Goal: Information Seeking & Learning: Learn about a topic

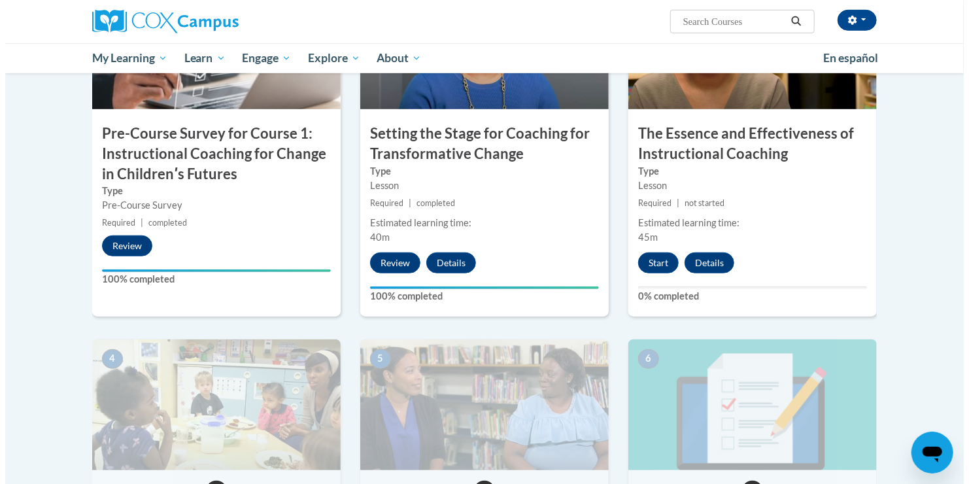
scroll to position [413, 0]
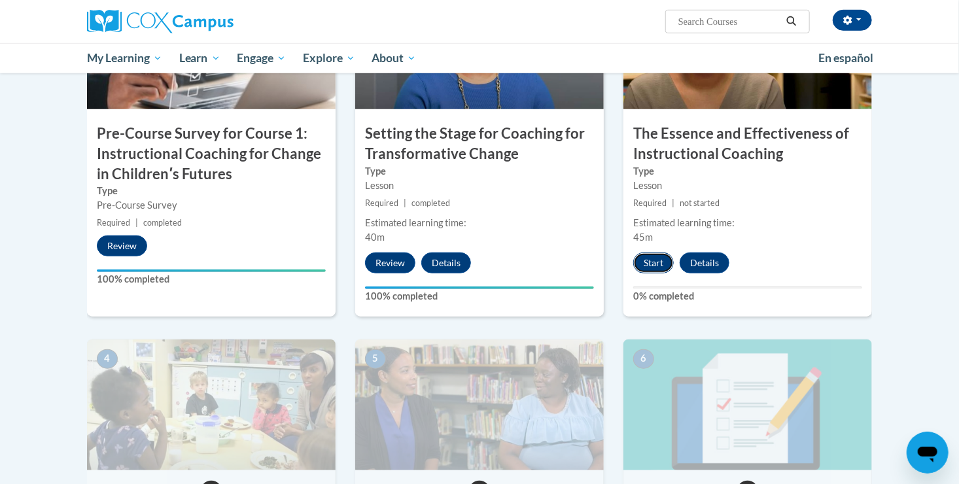
click at [652, 260] on button "Start" at bounding box center [653, 262] width 41 height 21
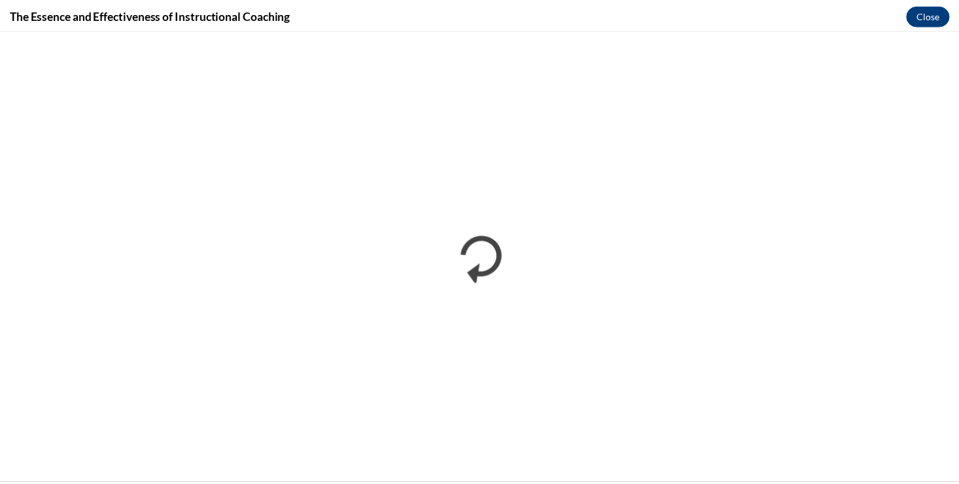
scroll to position [0, 0]
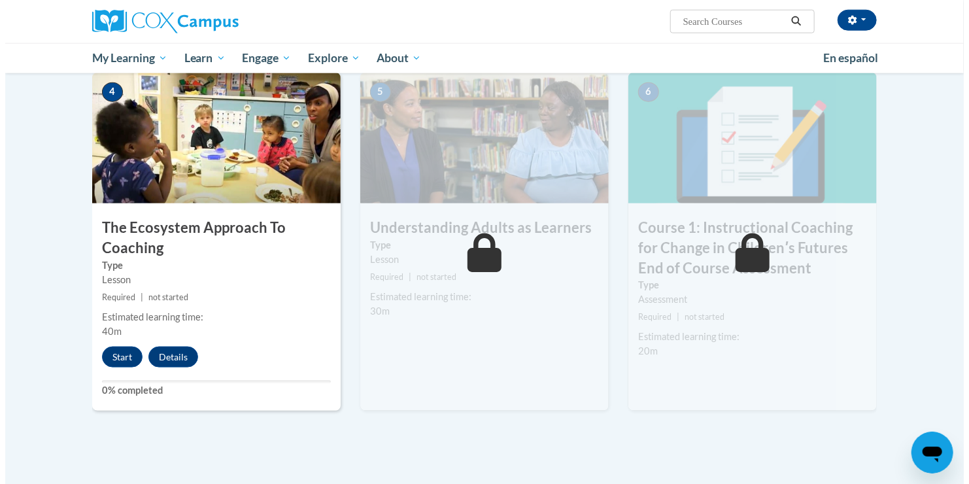
scroll to position [681, 0]
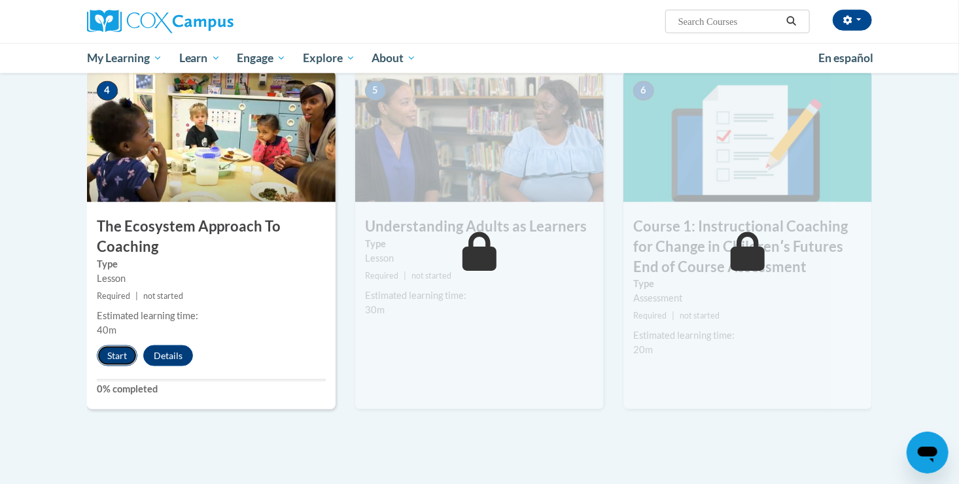
click at [114, 353] on button "Start" at bounding box center [117, 355] width 41 height 21
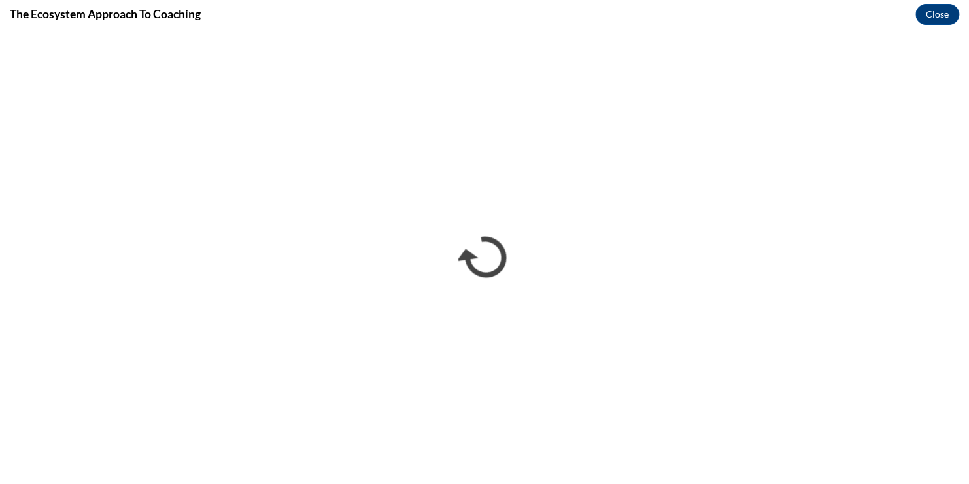
scroll to position [0, 0]
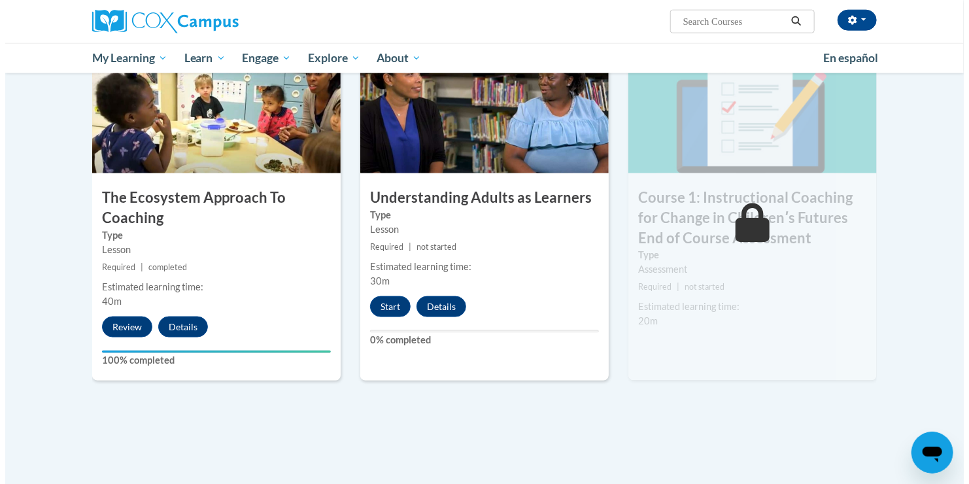
scroll to position [714, 0]
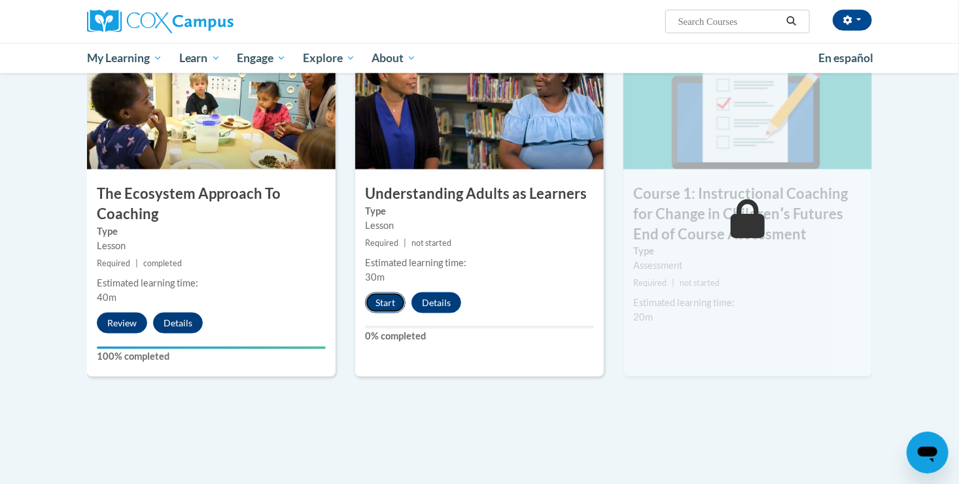
click at [382, 296] on button "Start" at bounding box center [385, 302] width 41 height 21
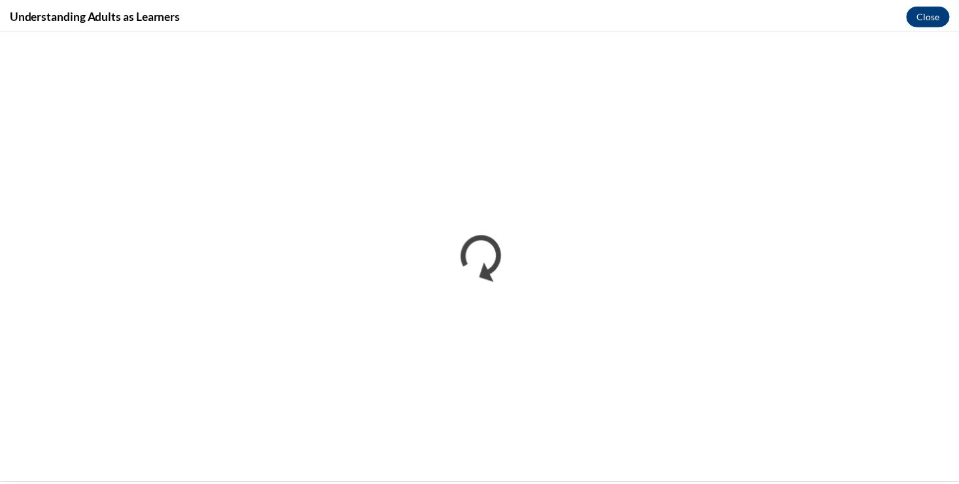
scroll to position [0, 0]
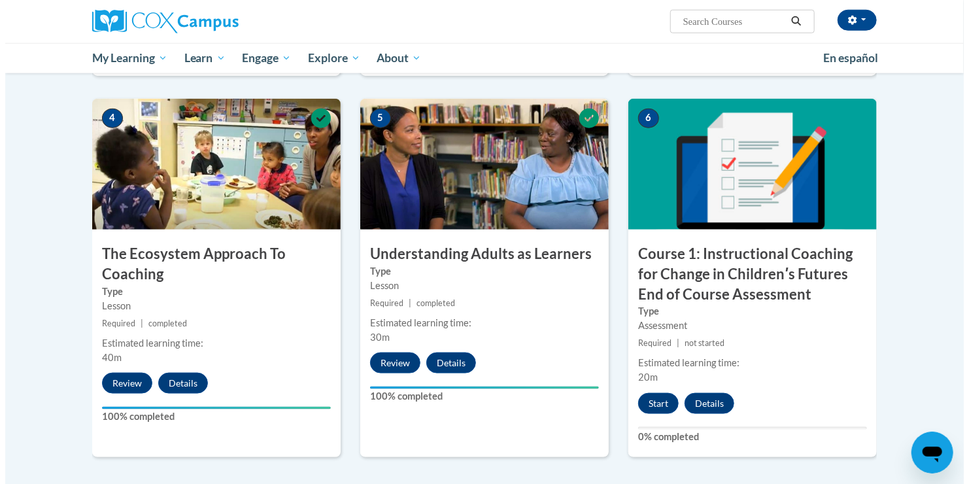
scroll to position [662, 0]
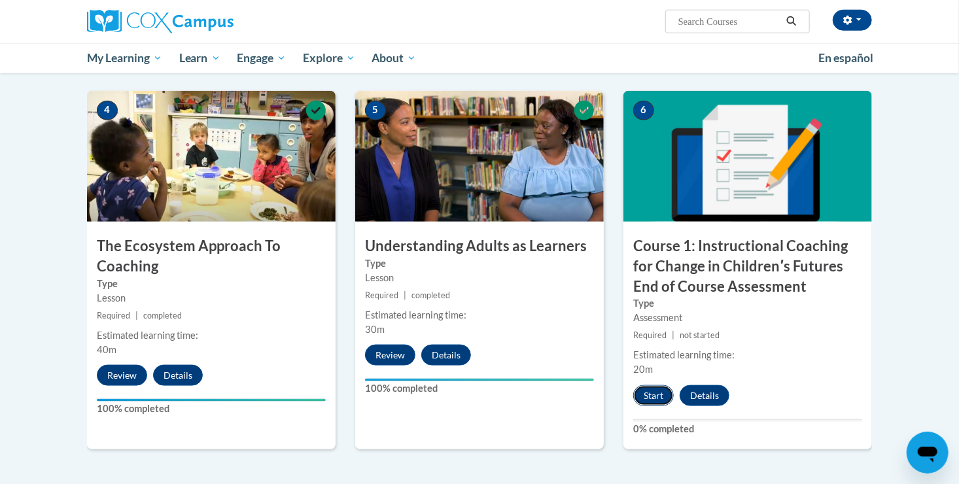
click at [643, 390] on button "Start" at bounding box center [653, 395] width 41 height 21
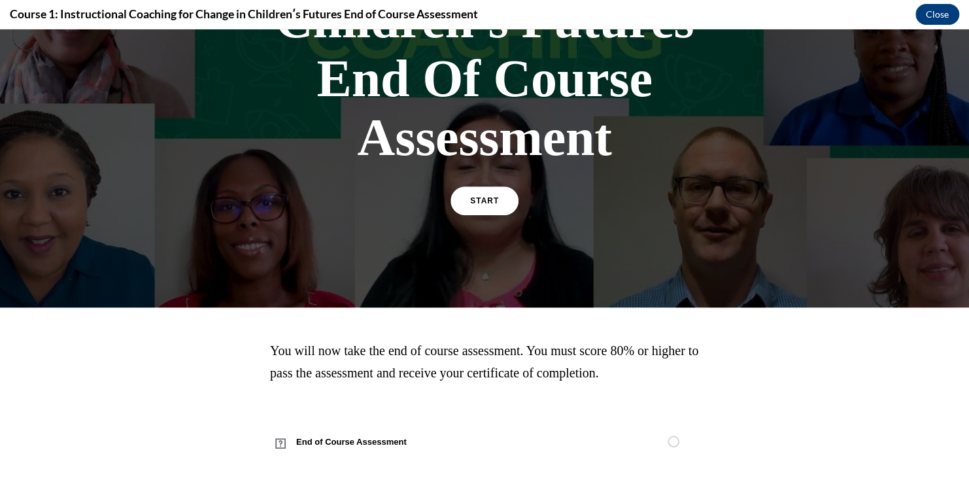
scroll to position [319, 0]
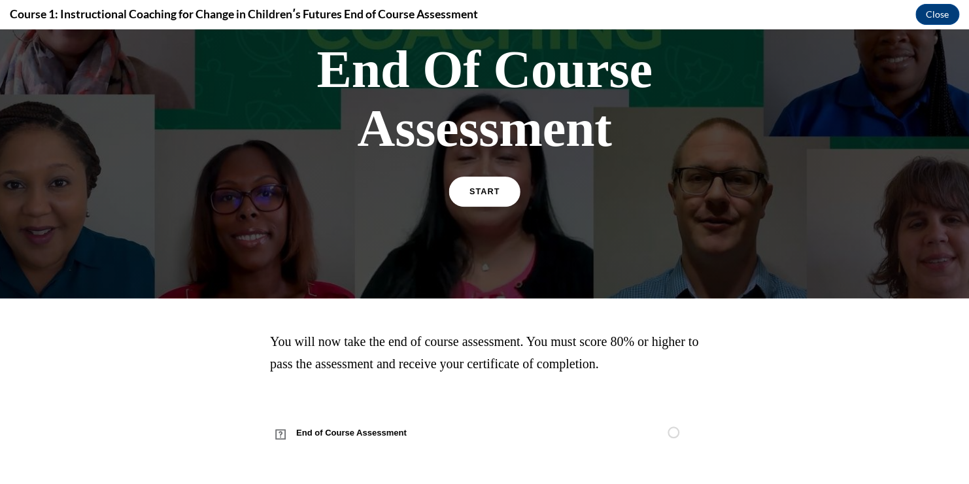
click at [480, 184] on link "START" at bounding box center [484, 192] width 71 height 30
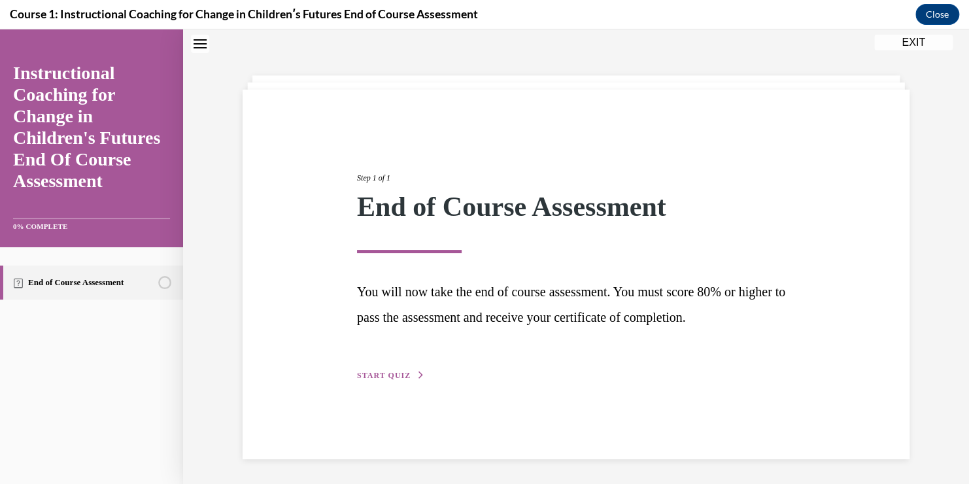
click at [388, 361] on div "Step 1 of 1 End of Course Assessment You will now take the end of course assess…" at bounding box center [576, 262] width 458 height 241
click at [387, 371] on span "START QUIZ" at bounding box center [384, 375] width 54 height 9
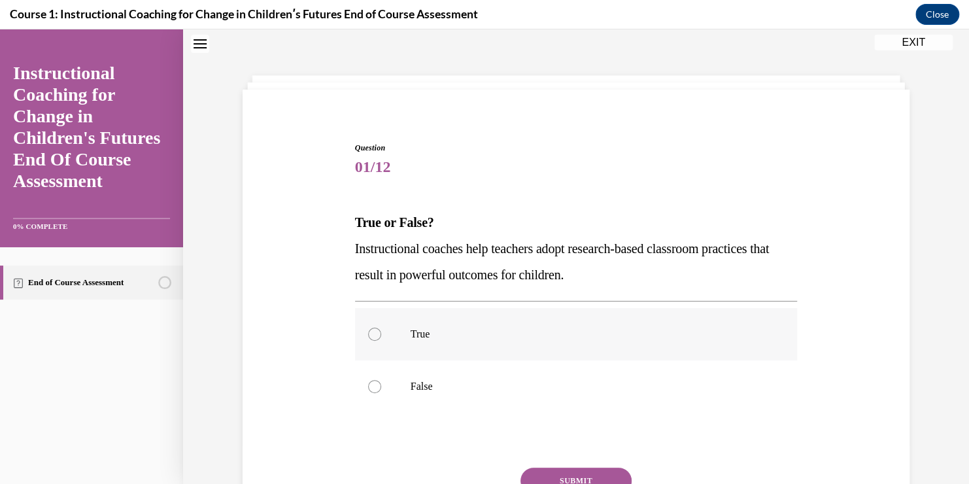
click at [401, 326] on label "True" at bounding box center [576, 334] width 443 height 52
click at [381, 328] on input "True" at bounding box center [374, 334] width 13 height 13
radio input "true"
click at [586, 474] on button "SUBMIT" at bounding box center [576, 481] width 111 height 26
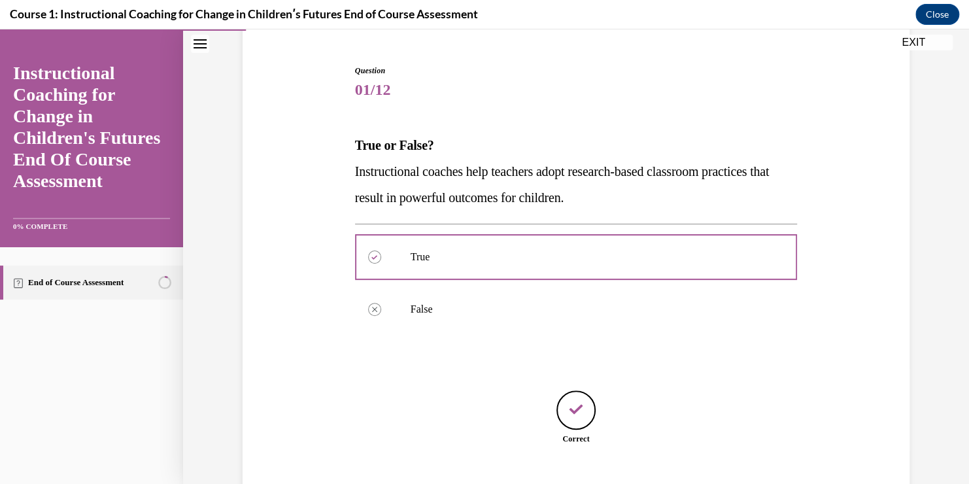
scroll to position [158, 0]
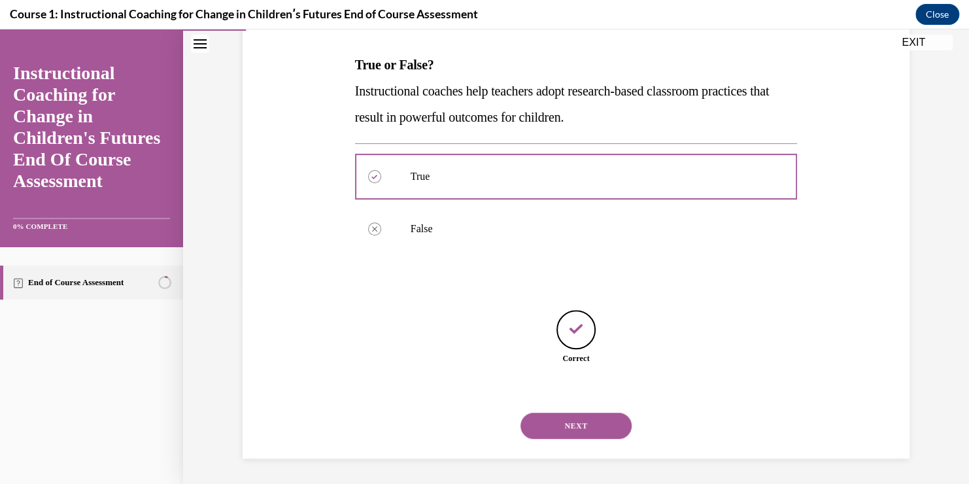
click at [558, 426] on button "NEXT" at bounding box center [576, 426] width 111 height 26
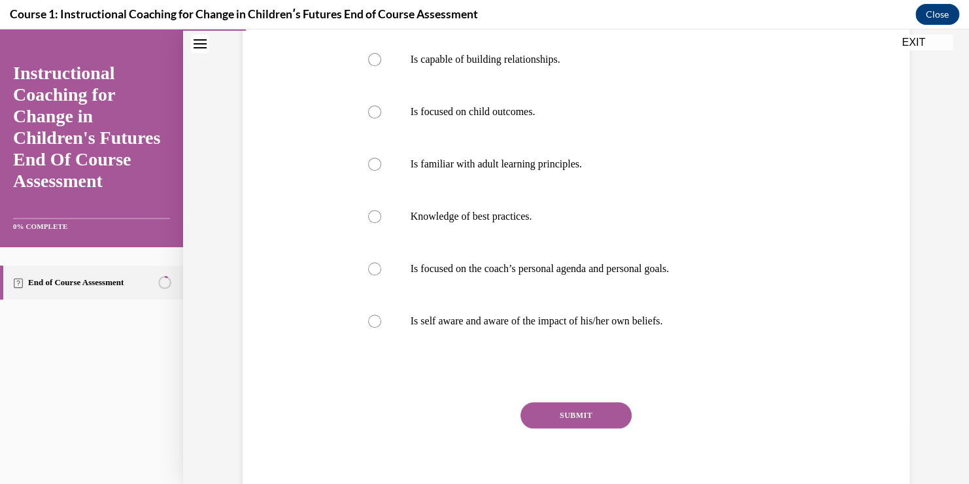
scroll to position [263, 0]
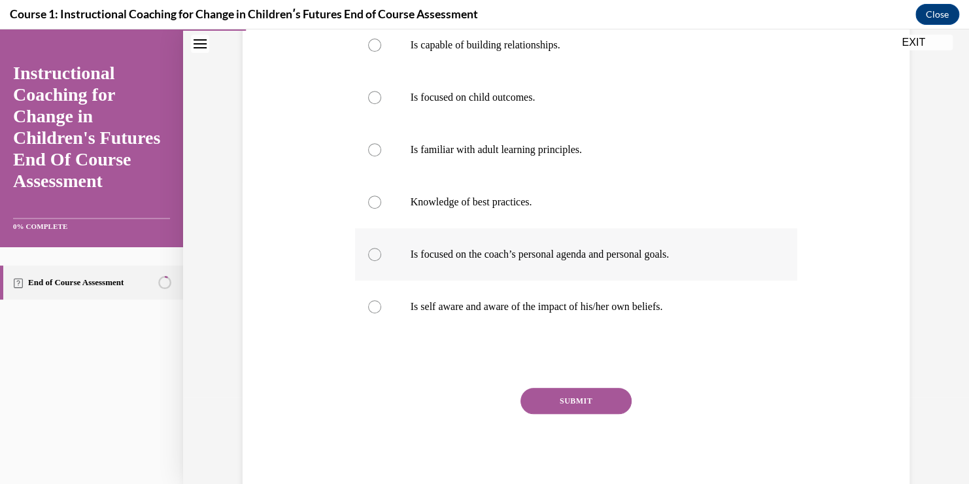
click at [583, 245] on label "Is focused on the coach’s personal agenda and personal goals." at bounding box center [576, 254] width 443 height 52
click at [381, 248] on input "Is focused on the coach’s personal agenda and personal goals." at bounding box center [374, 254] width 13 height 13
radio input "true"
click at [587, 396] on button "SUBMIT" at bounding box center [576, 401] width 111 height 26
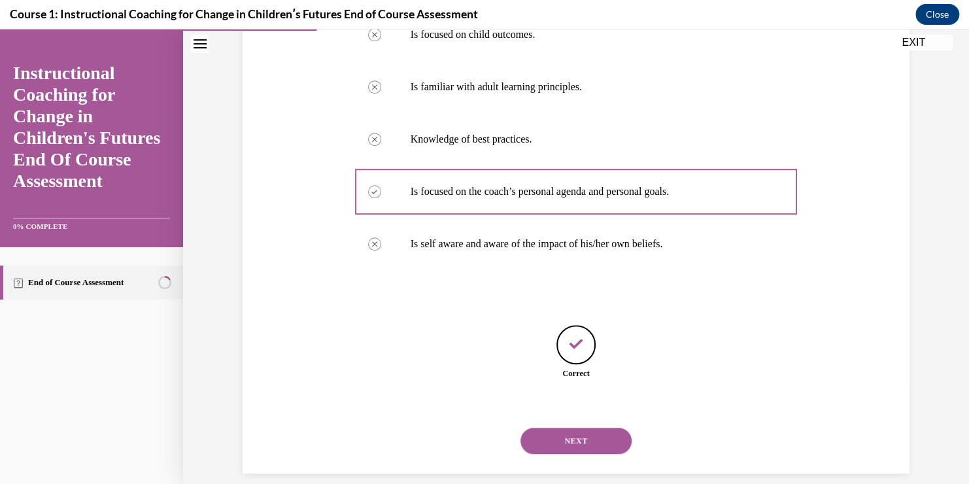
scroll to position [341, 0]
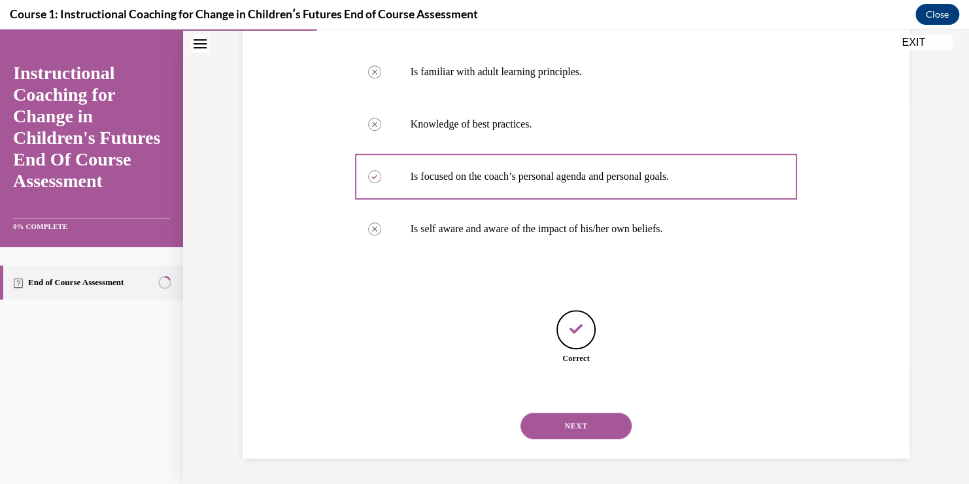
click at [567, 433] on button "NEXT" at bounding box center [576, 426] width 111 height 26
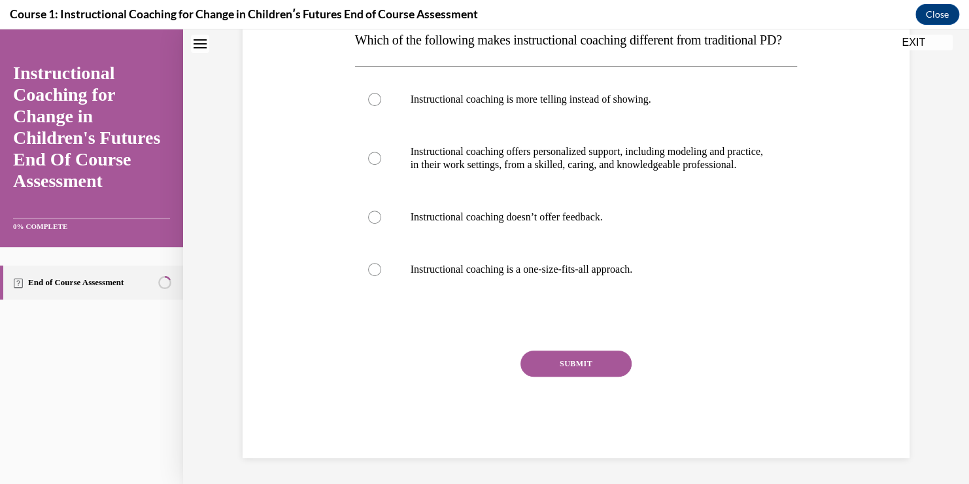
scroll to position [0, 0]
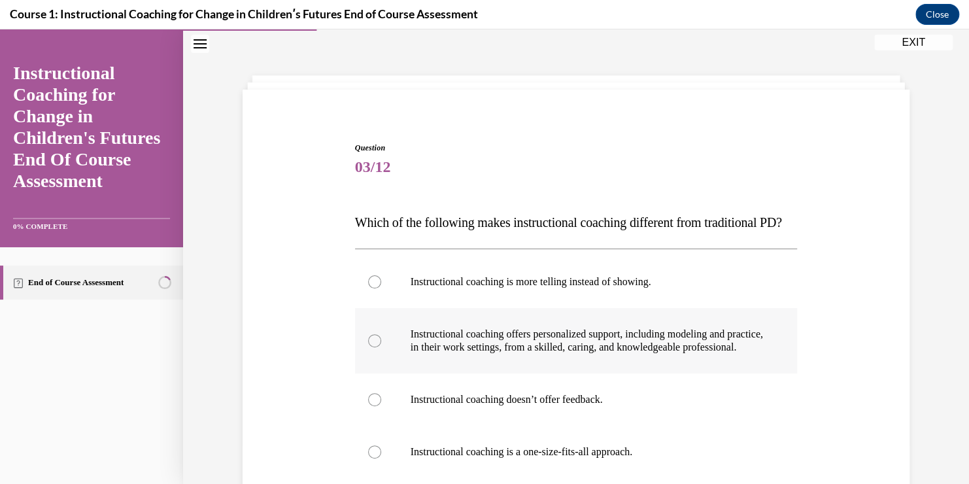
click at [528, 354] on p "Instructional coaching offers personalized support, including modeling and prac…" at bounding box center [588, 341] width 354 height 26
click at [381, 347] on input "Instructional coaching offers personalized support, including modeling and prac…" at bounding box center [374, 340] width 13 height 13
radio input "true"
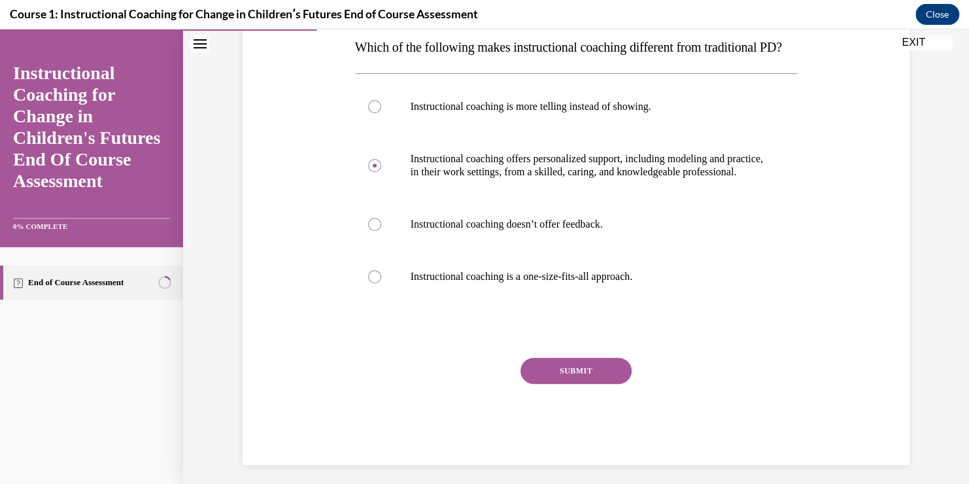
scroll to position [221, 0]
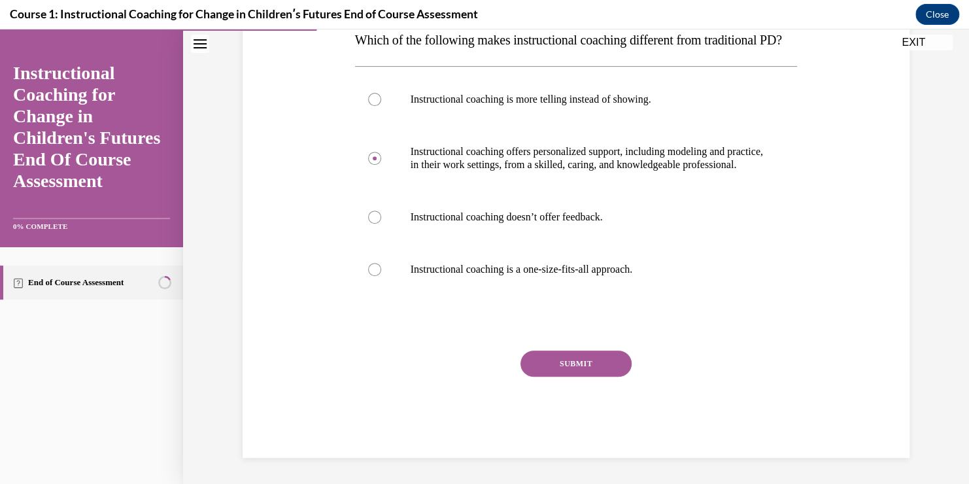
click at [561, 364] on button "SUBMIT" at bounding box center [576, 364] width 111 height 26
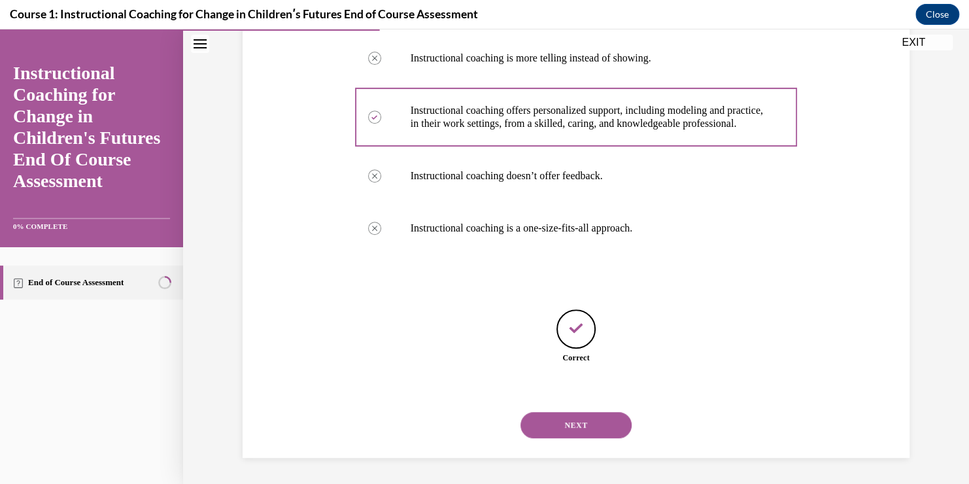
scroll to position [262, 0]
click at [560, 421] on button "NEXT" at bounding box center [576, 425] width 111 height 26
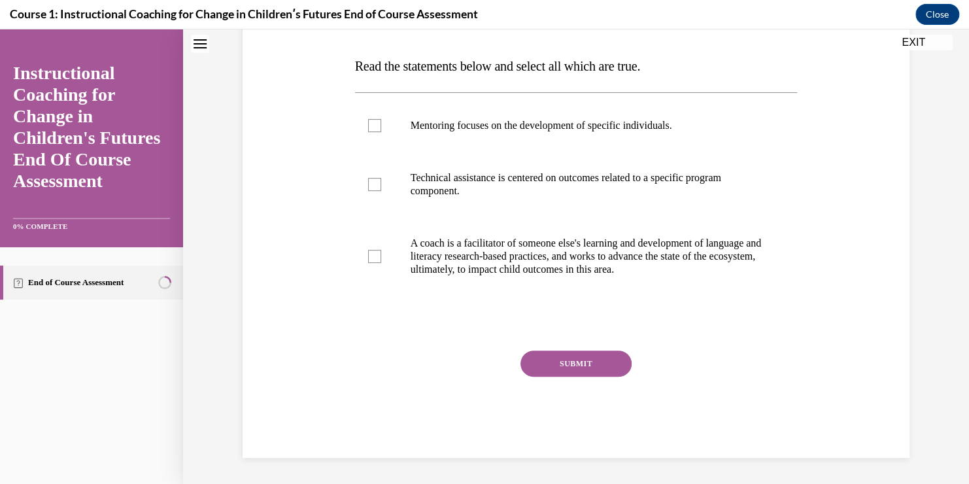
scroll to position [0, 0]
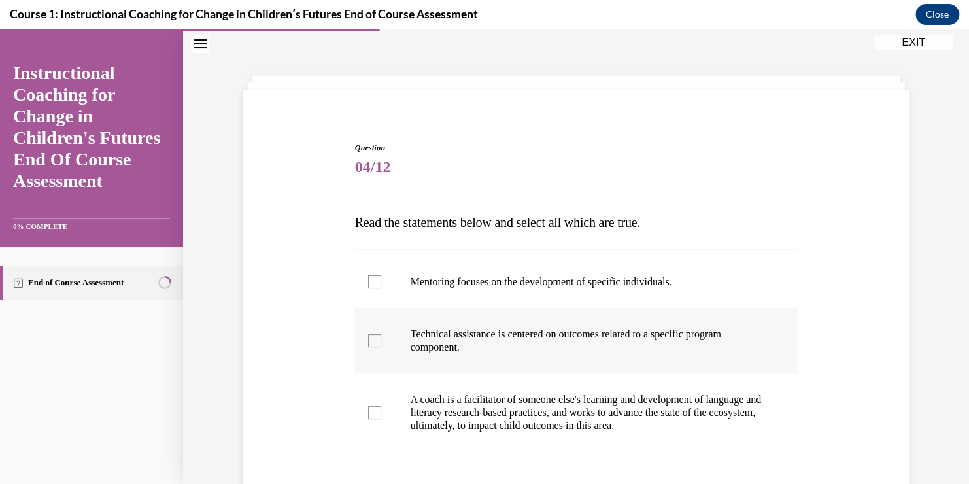
click at [446, 322] on label "Technical assistance is centered on outcomes related to a specific program comp…" at bounding box center [576, 340] width 443 height 65
click at [381, 334] on input "Technical assistance is centered on outcomes related to a specific program comp…" at bounding box center [374, 340] width 13 height 13
checkbox input "true"
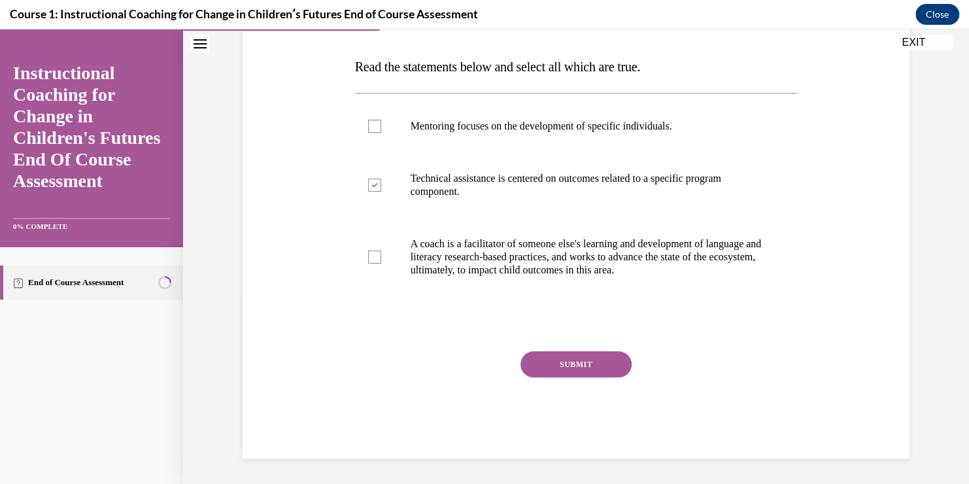
click at [583, 354] on button "SUBMIT" at bounding box center [576, 364] width 111 height 26
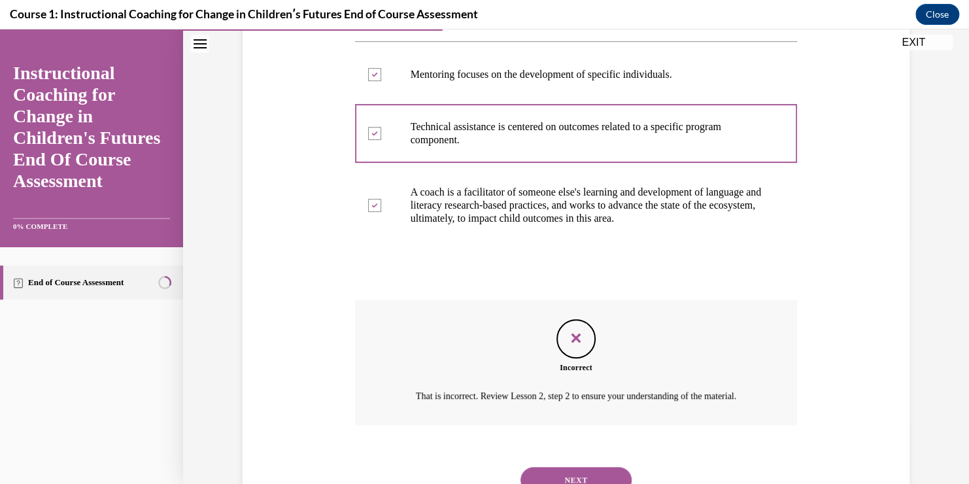
scroll to position [262, 0]
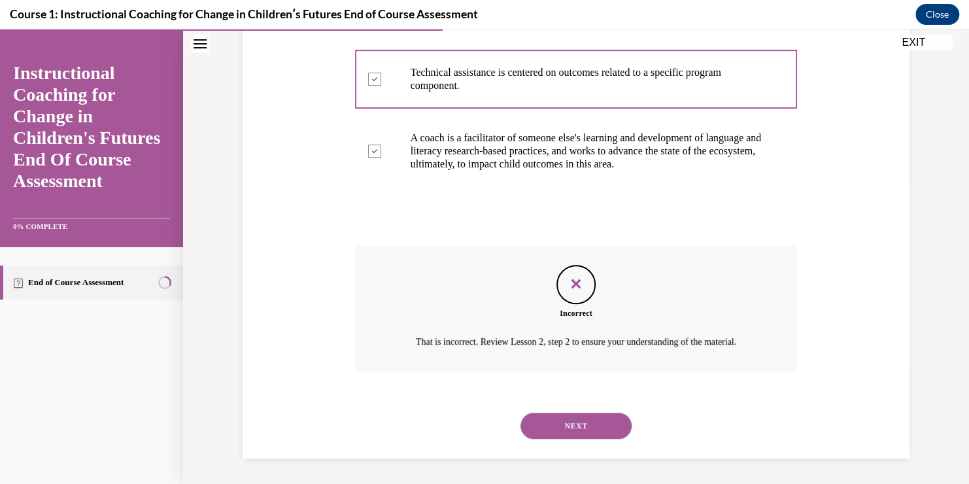
click at [608, 424] on button "NEXT" at bounding box center [576, 426] width 111 height 26
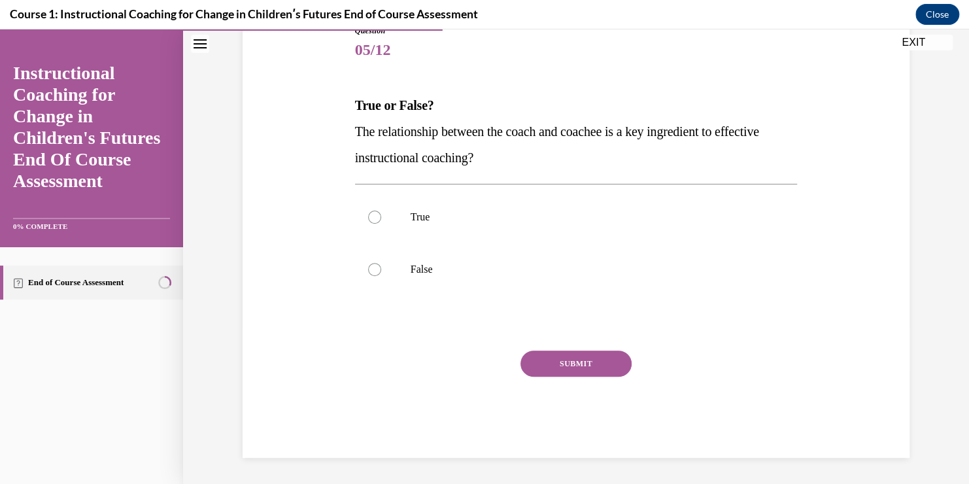
scroll to position [105, 0]
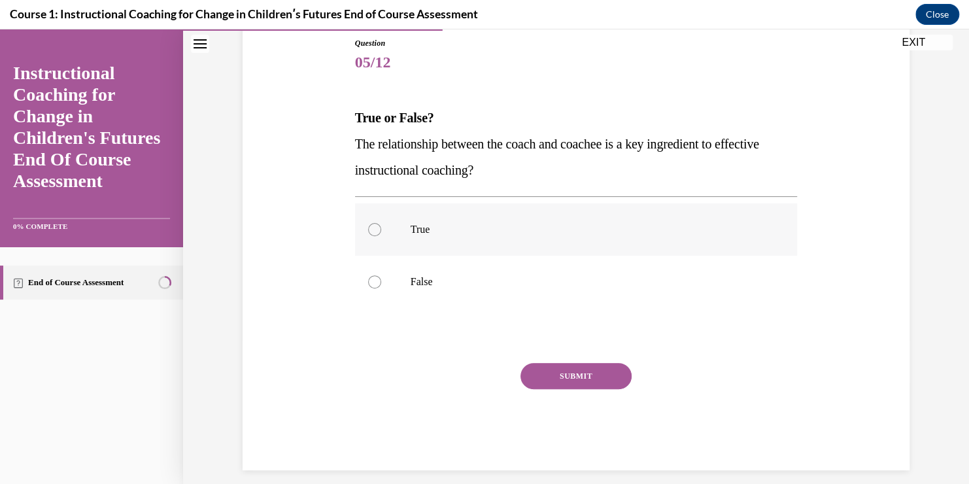
click at [490, 222] on label "True" at bounding box center [576, 229] width 443 height 52
click at [381, 223] on input "True" at bounding box center [374, 229] width 13 height 13
radio input "true"
click at [594, 392] on div "SUBMIT" at bounding box center [576, 395] width 443 height 65
click at [597, 379] on button "SUBMIT" at bounding box center [576, 376] width 111 height 26
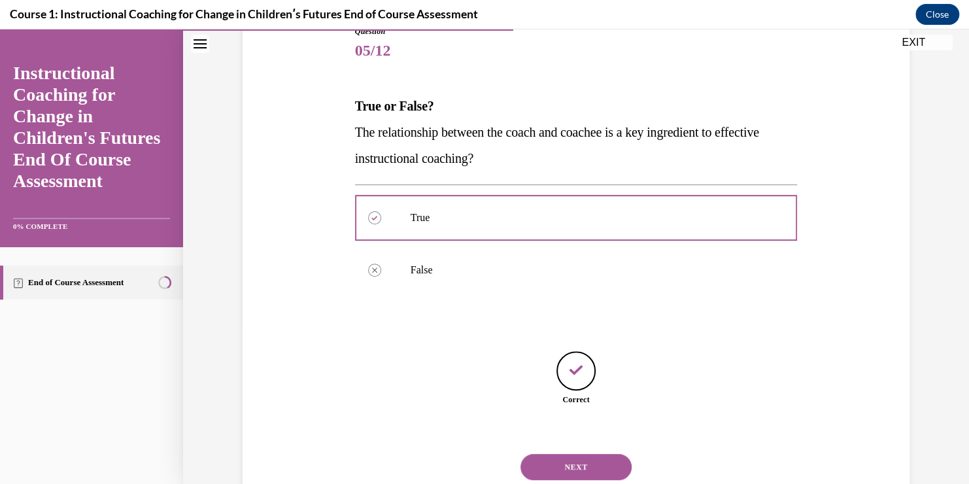
scroll to position [158, 0]
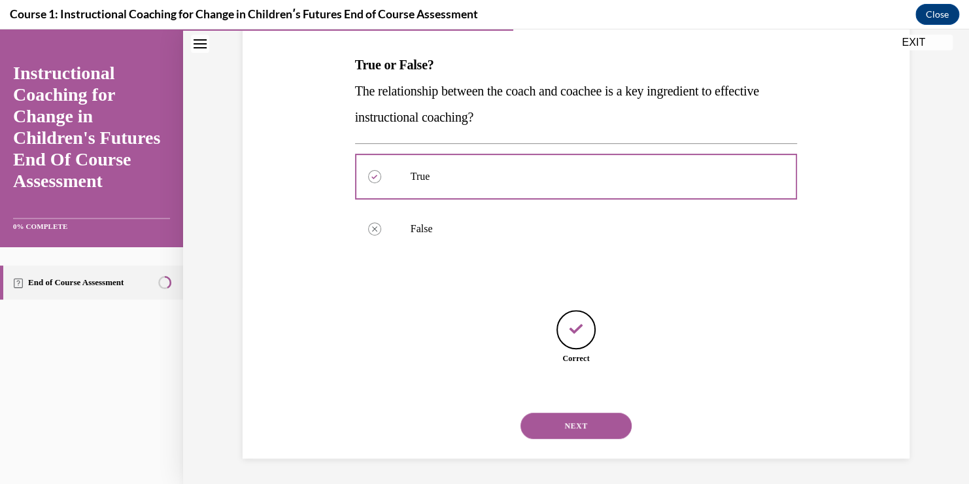
click at [570, 413] on button "NEXT" at bounding box center [576, 426] width 111 height 26
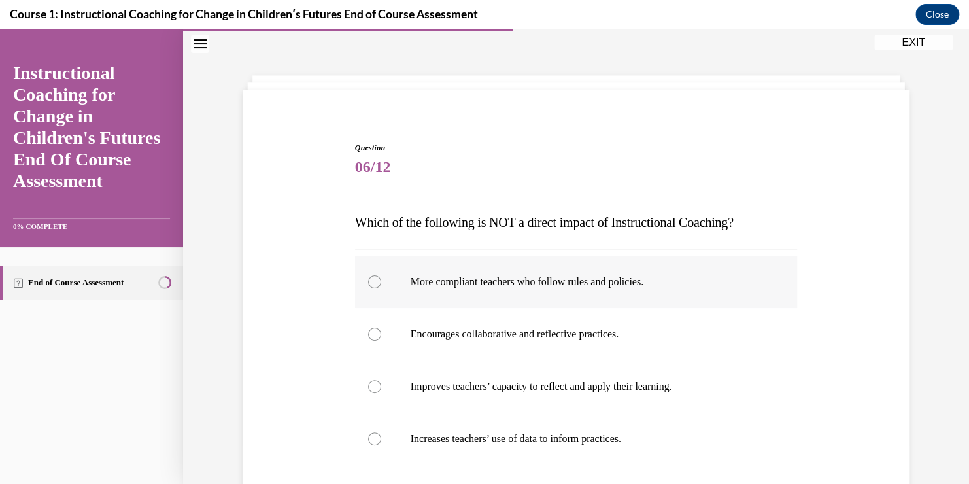
click at [482, 273] on label "More compliant teachers who follow rules and policies." at bounding box center [576, 282] width 443 height 52
click at [381, 275] on input "More compliant teachers who follow rules and policies." at bounding box center [374, 281] width 13 height 13
radio input "true"
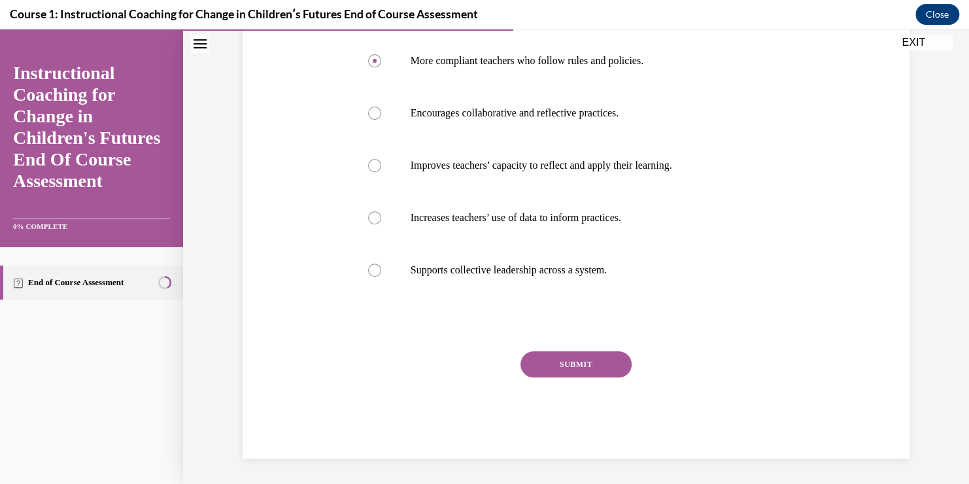
click at [592, 371] on button "SUBMIT" at bounding box center [576, 364] width 111 height 26
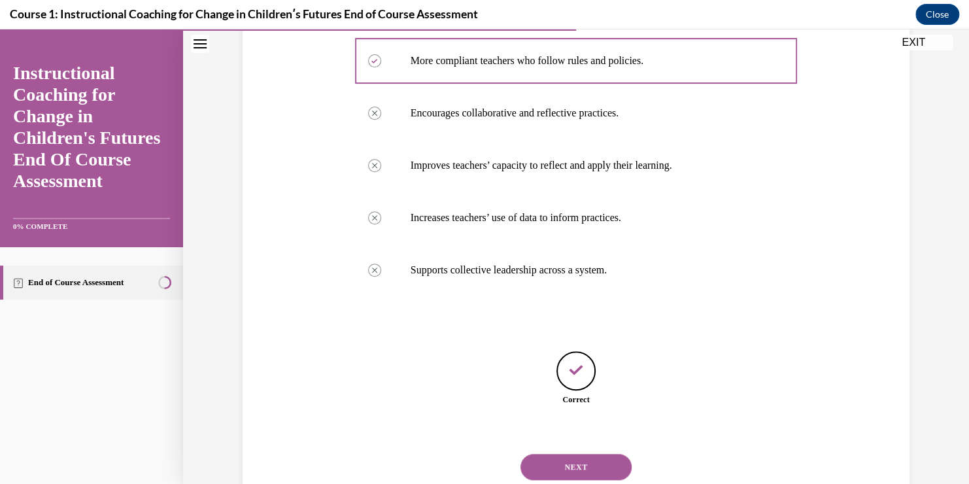
scroll to position [262, 0]
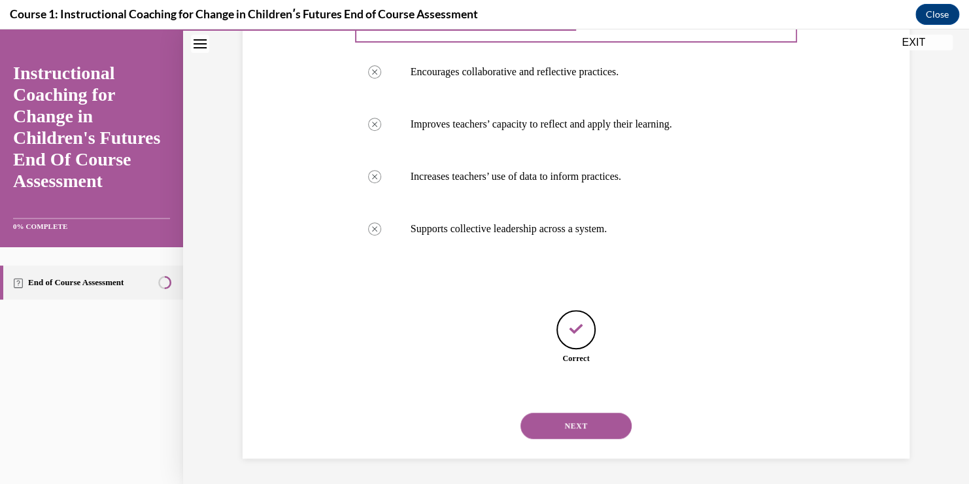
click at [584, 420] on button "NEXT" at bounding box center [576, 426] width 111 height 26
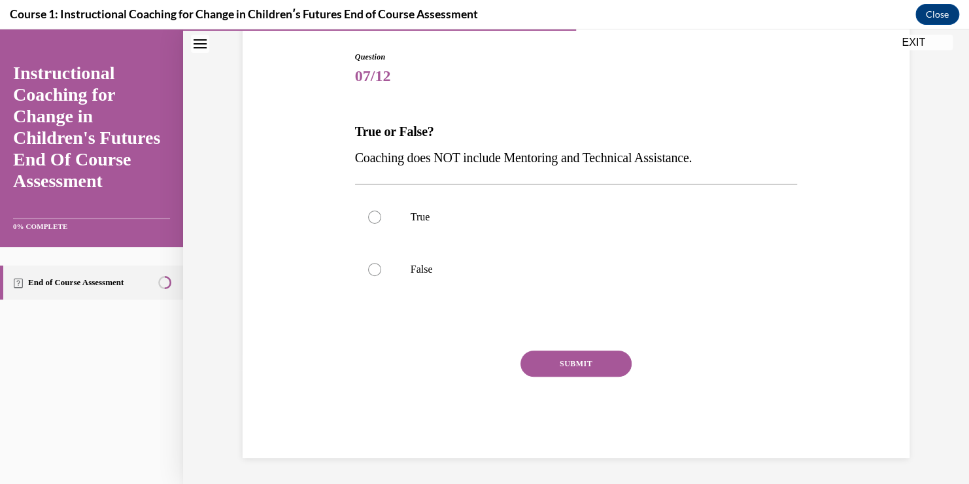
scroll to position [90, 0]
click at [465, 271] on p "False" at bounding box center [588, 270] width 354 height 13
click at [381, 271] on input "False" at bounding box center [374, 270] width 13 height 13
radio input "true"
click at [585, 373] on button "SUBMIT" at bounding box center [576, 364] width 111 height 26
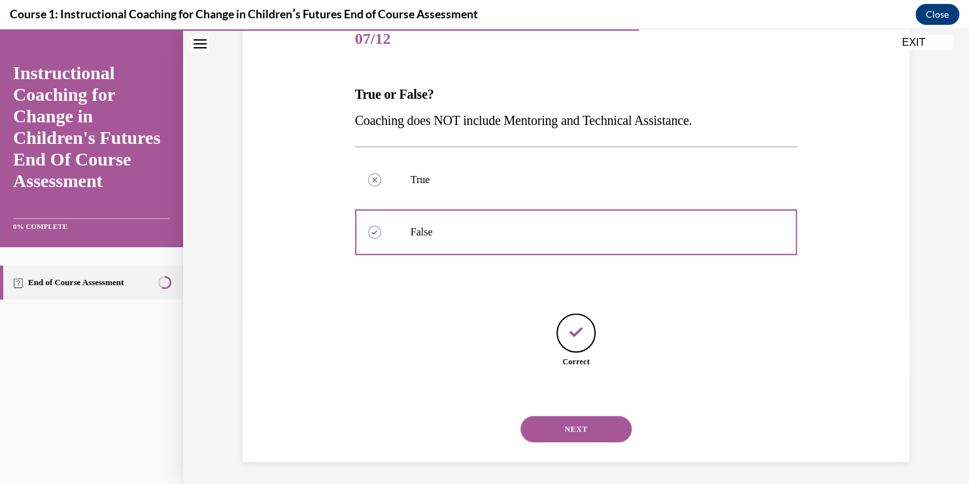
scroll to position [131, 0]
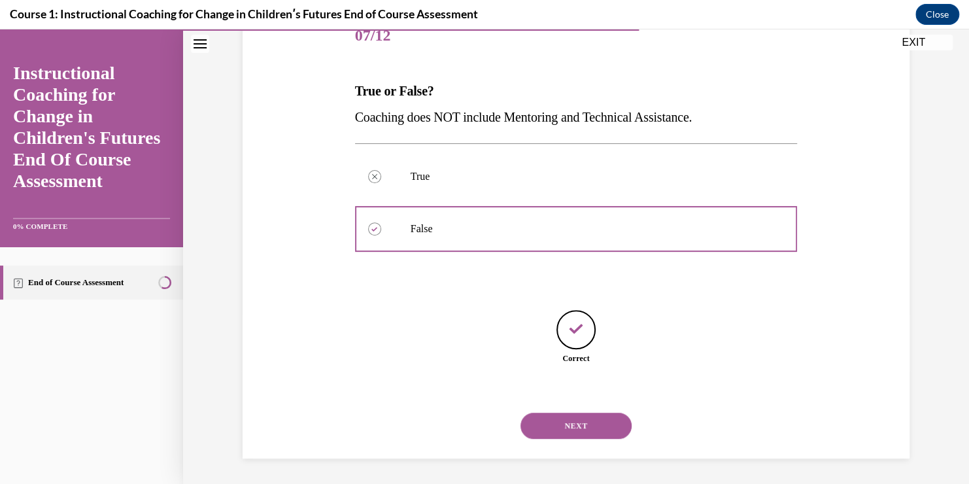
click at [570, 420] on button "NEXT" at bounding box center [576, 426] width 111 height 26
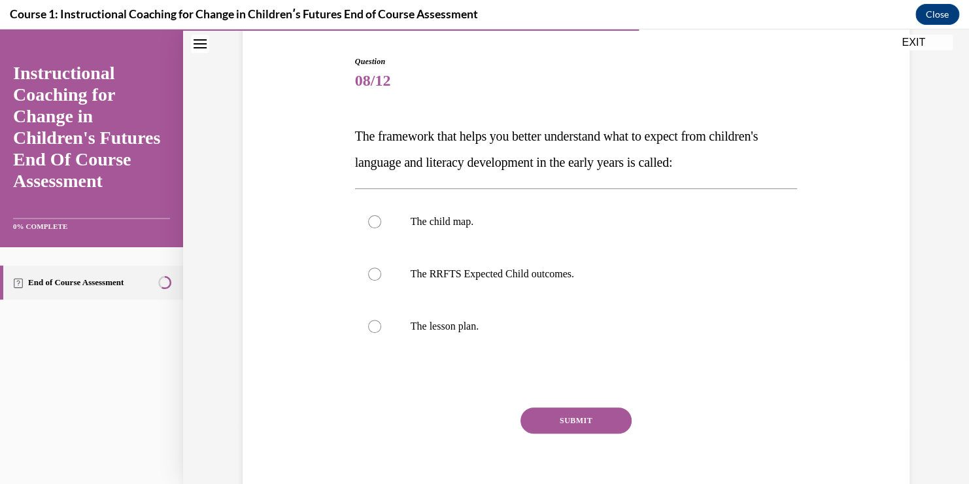
scroll to position [92, 0]
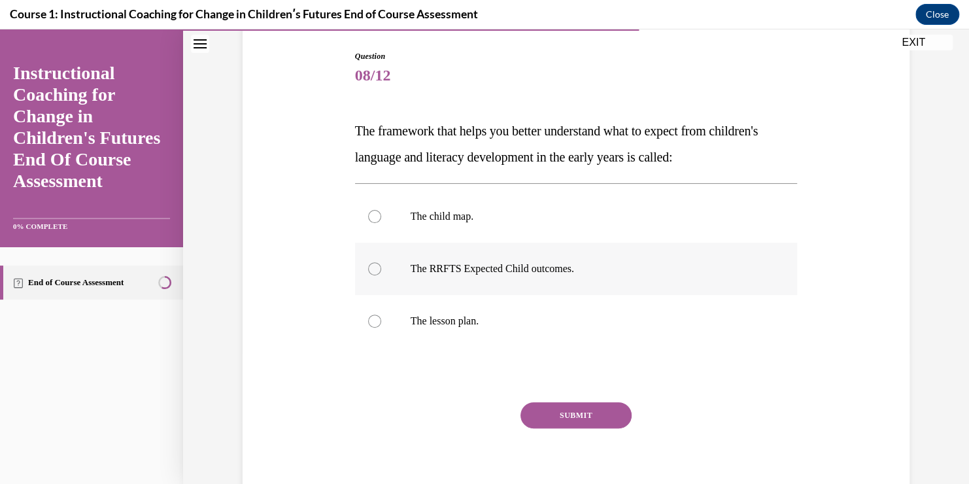
click at [482, 269] on p "The RRFTS Expected Child outcomes." at bounding box center [588, 268] width 354 height 13
click at [381, 269] on input "The RRFTS Expected Child outcomes." at bounding box center [374, 268] width 13 height 13
radio input "true"
click at [589, 412] on button "SUBMIT" at bounding box center [576, 415] width 111 height 26
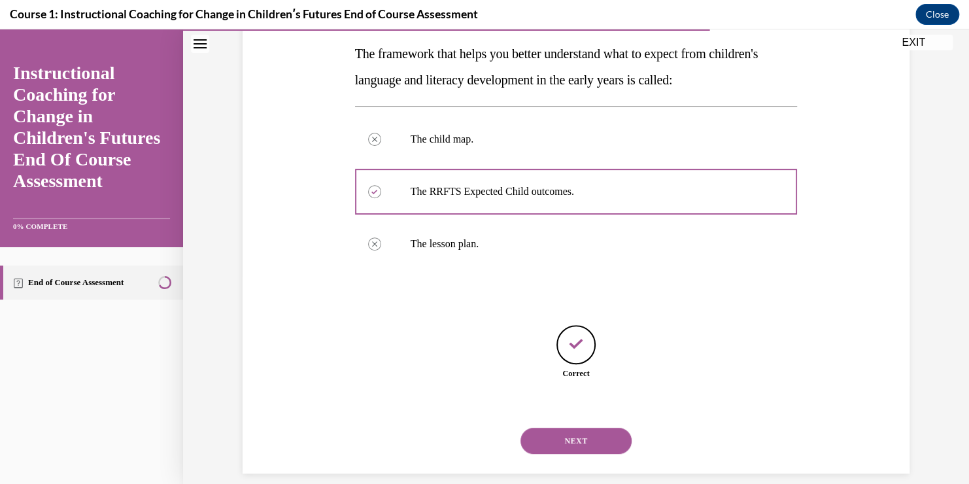
scroll to position [184, 0]
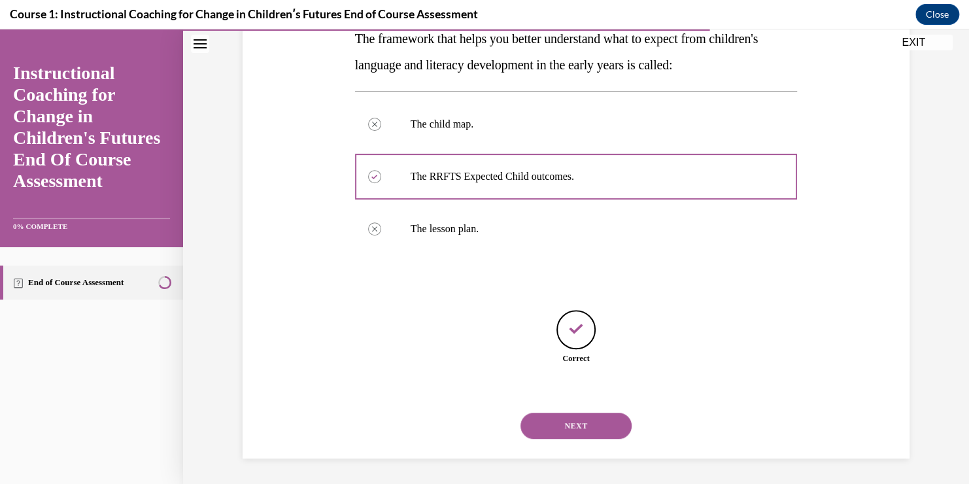
click at [579, 419] on button "NEXT" at bounding box center [576, 426] width 111 height 26
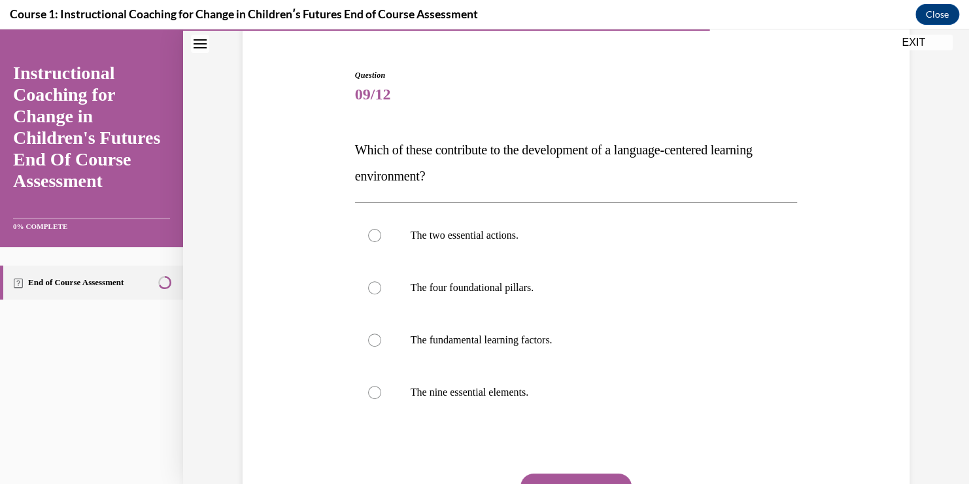
scroll to position [78, 0]
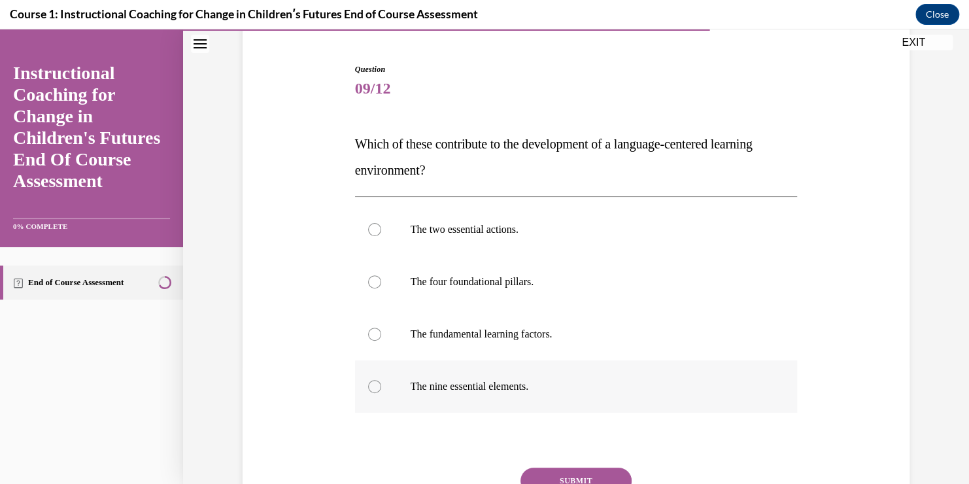
click at [498, 373] on label "The nine essential elements." at bounding box center [576, 386] width 443 height 52
click at [381, 380] on input "The nine essential elements." at bounding box center [374, 386] width 13 height 13
radio input "true"
click at [576, 474] on button "SUBMIT" at bounding box center [576, 481] width 111 height 26
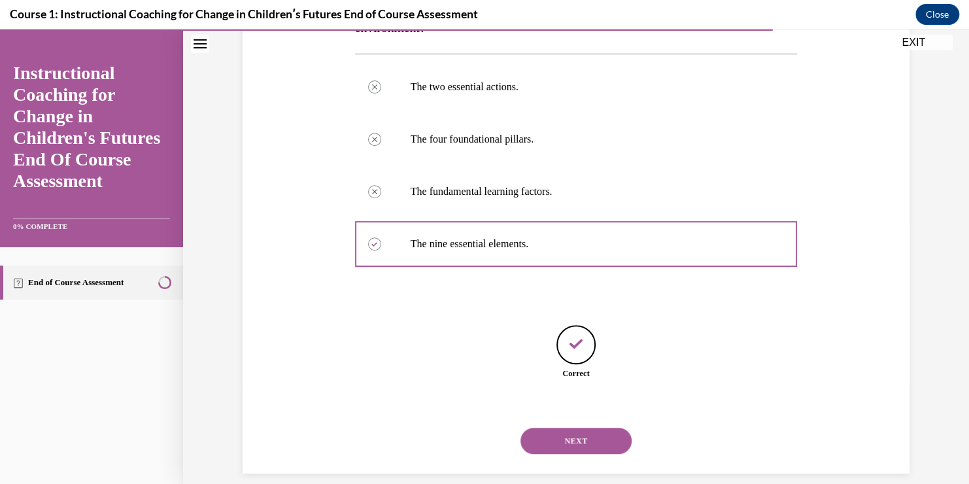
scroll to position [236, 0]
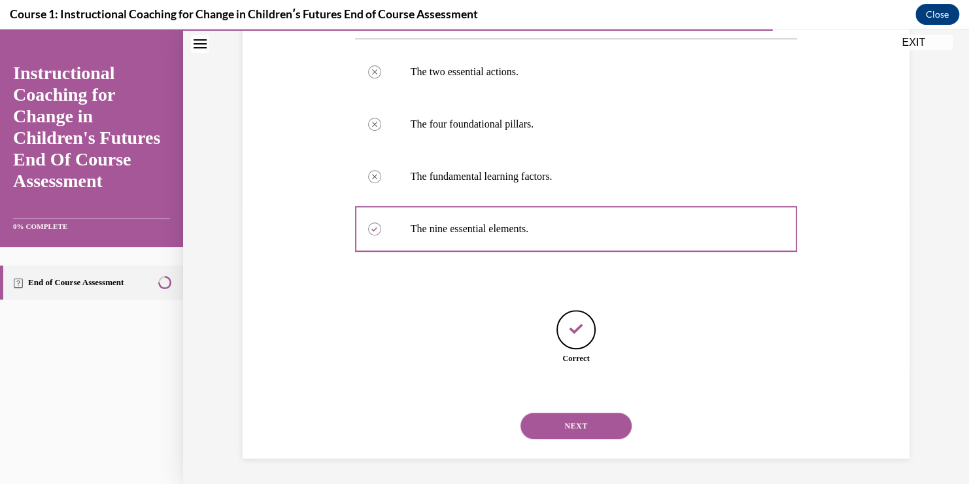
click at [594, 424] on button "NEXT" at bounding box center [576, 426] width 111 height 26
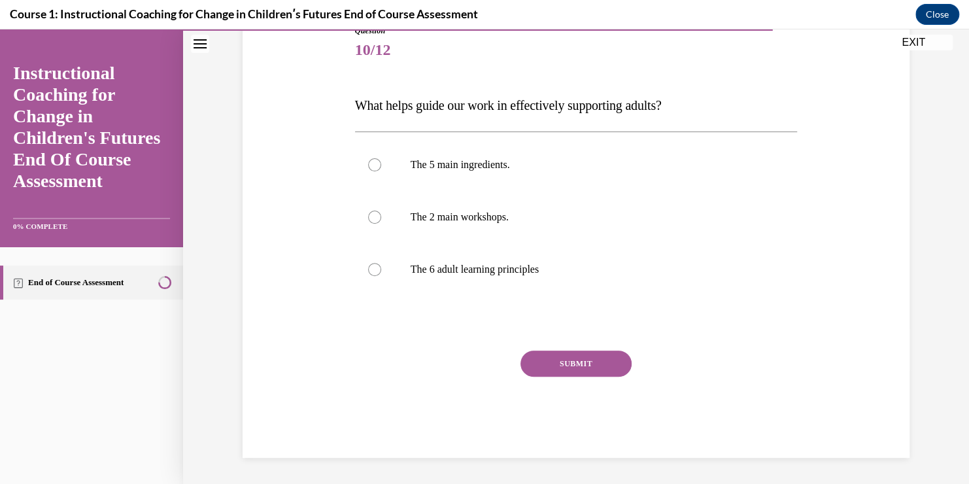
scroll to position [105, 0]
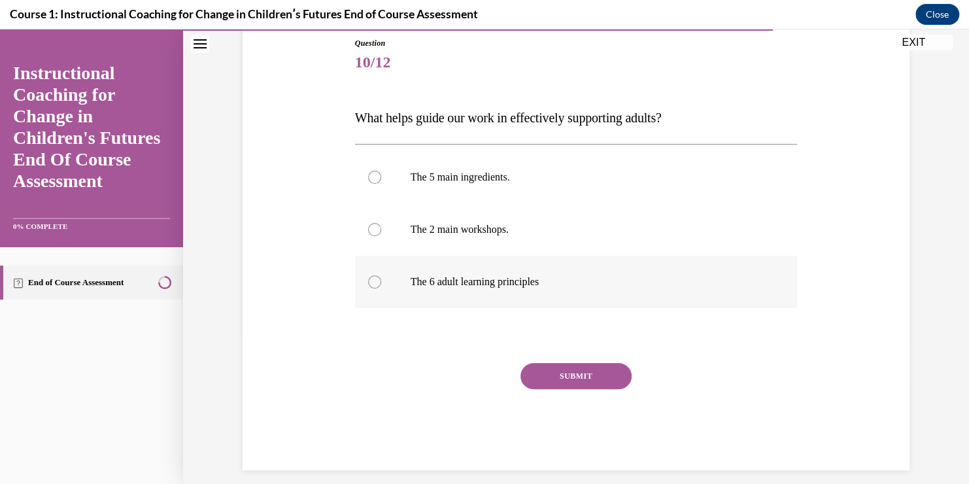
click at [535, 293] on label "The 6 adult learning principles" at bounding box center [576, 282] width 443 height 52
click at [381, 288] on input "The 6 adult learning principles" at bounding box center [374, 281] width 13 height 13
radio input "true"
click at [563, 379] on button "SUBMIT" at bounding box center [576, 376] width 111 height 26
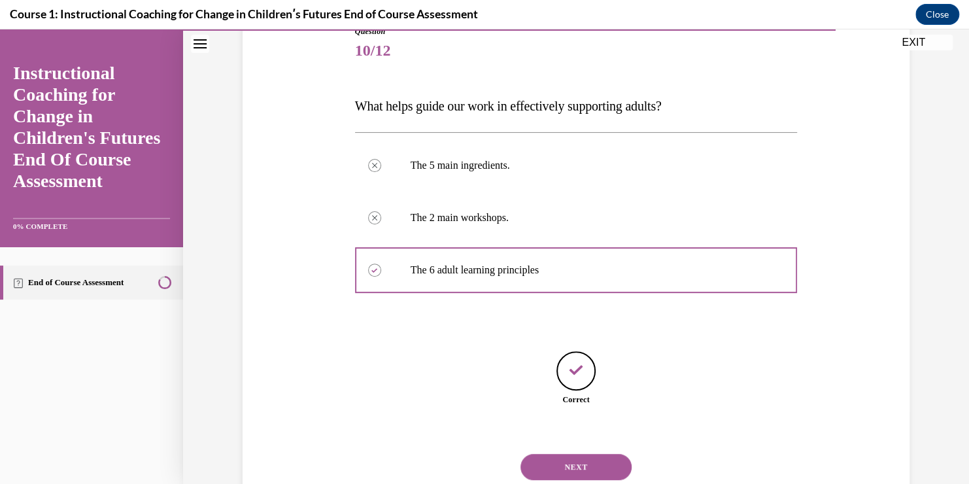
scroll to position [158, 0]
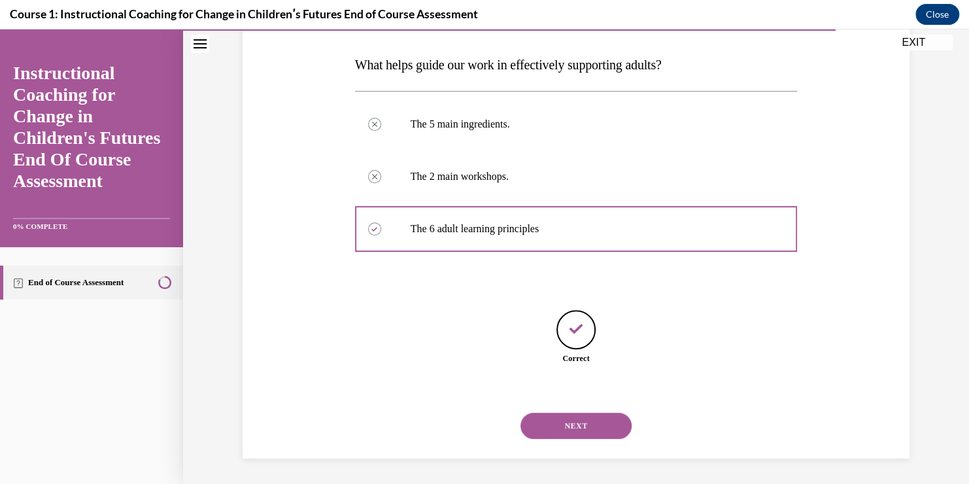
click at [564, 421] on button "NEXT" at bounding box center [576, 426] width 111 height 26
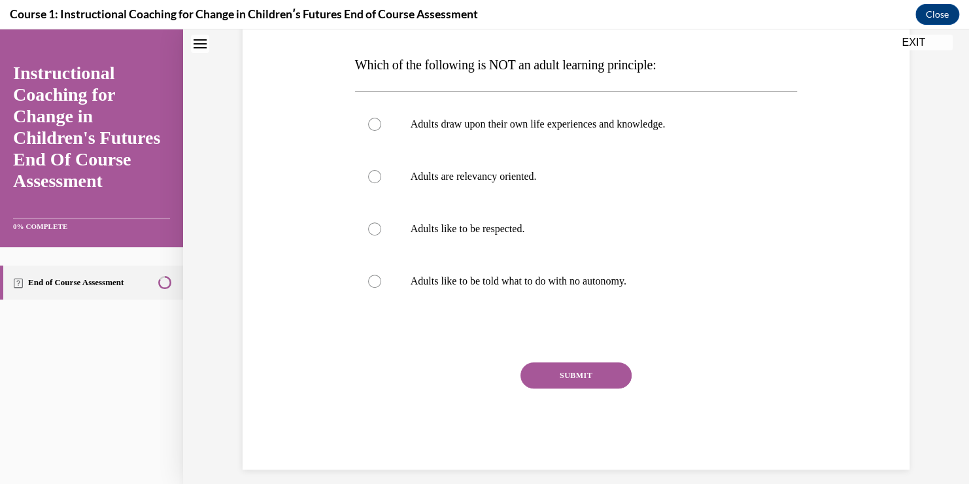
scroll to position [0, 0]
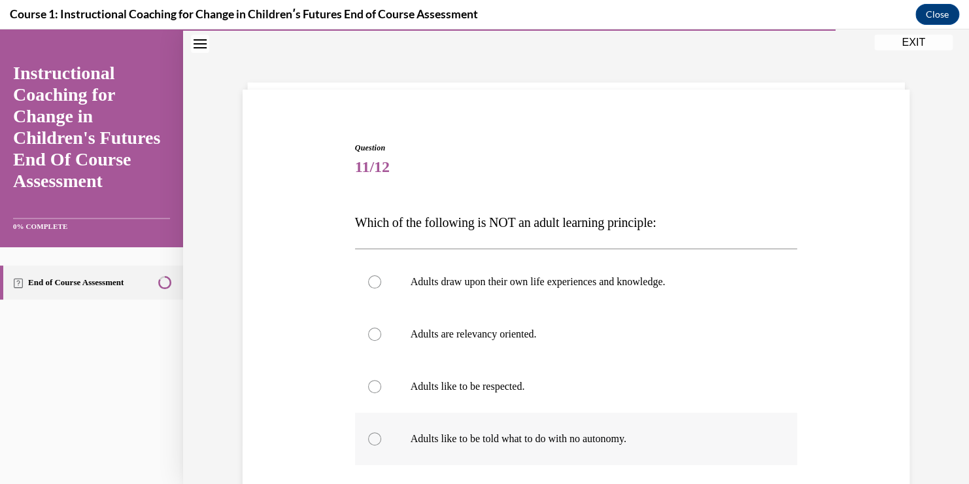
click at [515, 439] on p "Adults like to be told what to do with no autonomy." at bounding box center [588, 438] width 354 height 13
click at [381, 439] on input "Adults like to be told what to do with no autonomy." at bounding box center [374, 438] width 13 height 13
radio input "true"
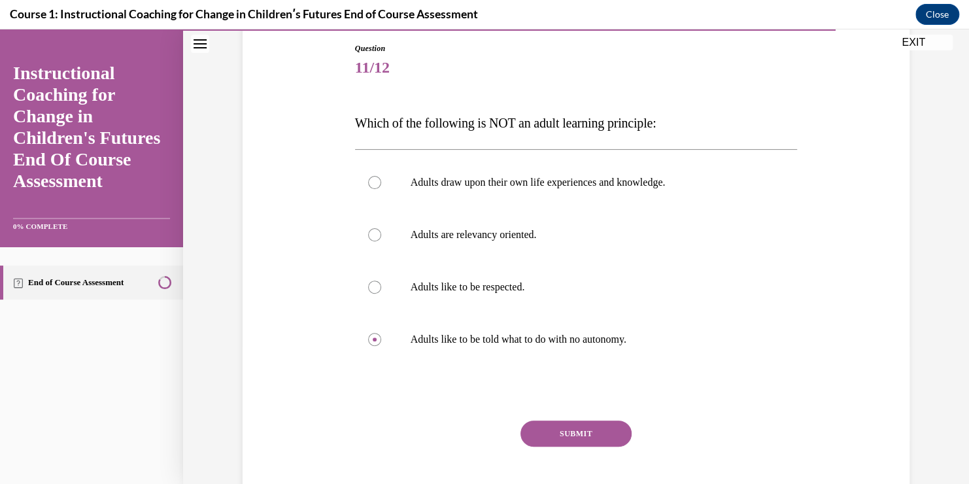
click at [561, 429] on button "SUBMIT" at bounding box center [576, 434] width 111 height 26
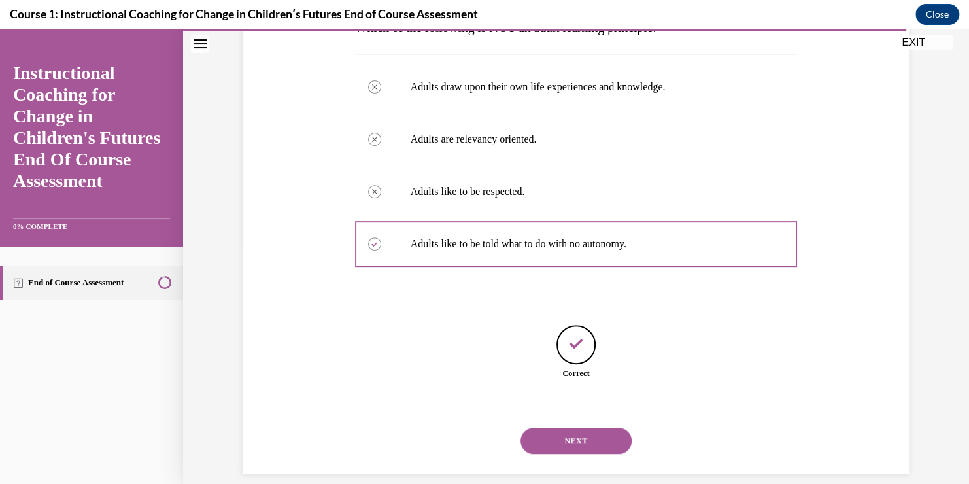
scroll to position [210, 0]
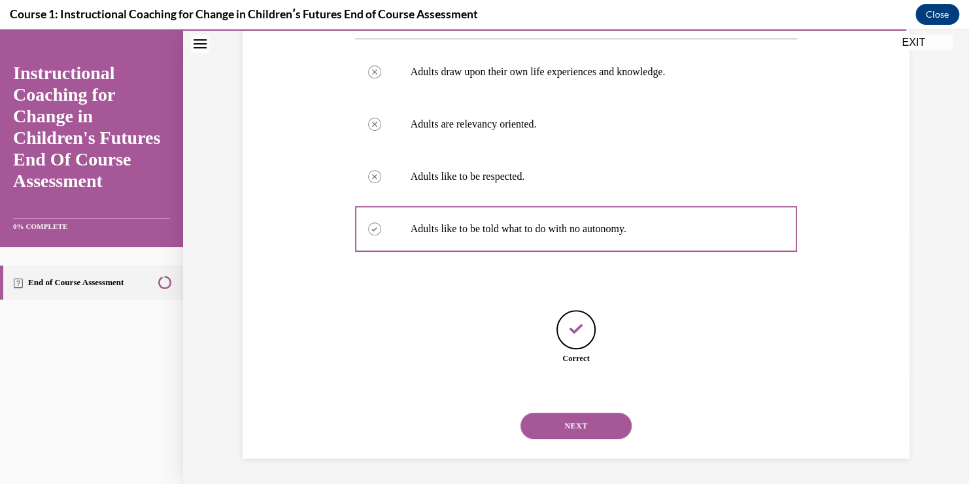
click at [561, 429] on button "NEXT" at bounding box center [576, 426] width 111 height 26
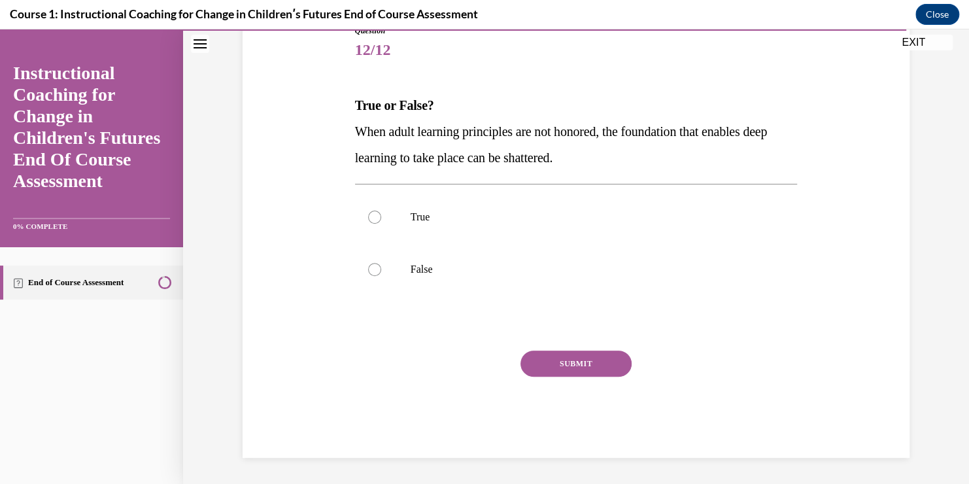
scroll to position [105, 0]
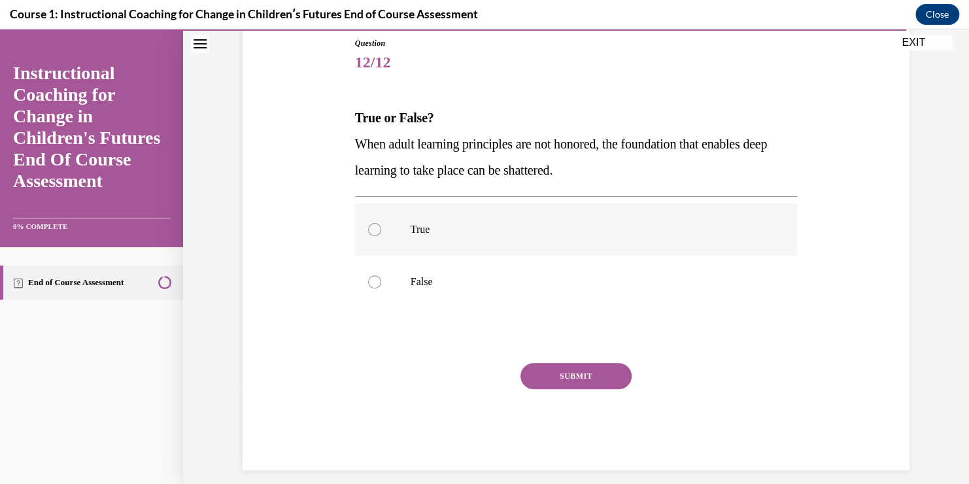
click at [460, 234] on p "True" at bounding box center [588, 229] width 354 height 13
click at [381, 234] on input "True" at bounding box center [374, 229] width 13 height 13
radio input "true"
click at [568, 368] on button "SUBMIT" at bounding box center [576, 376] width 111 height 26
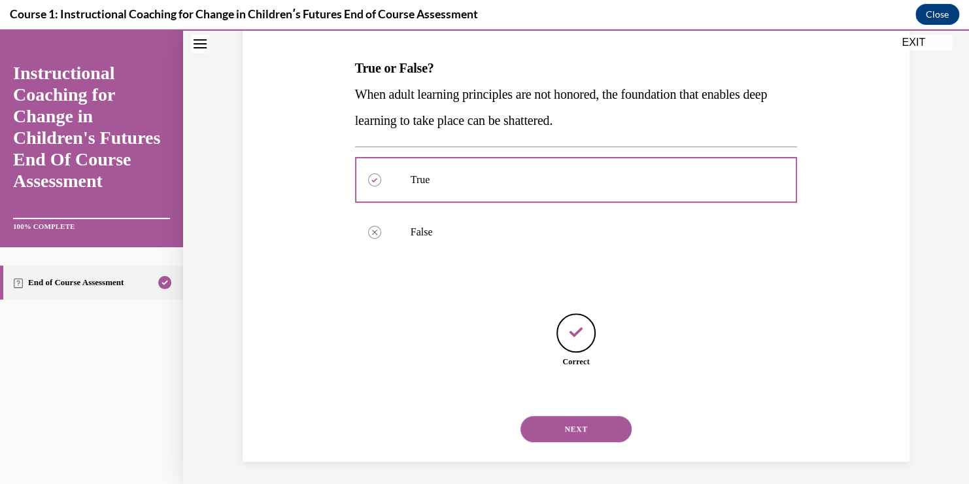
scroll to position [158, 0]
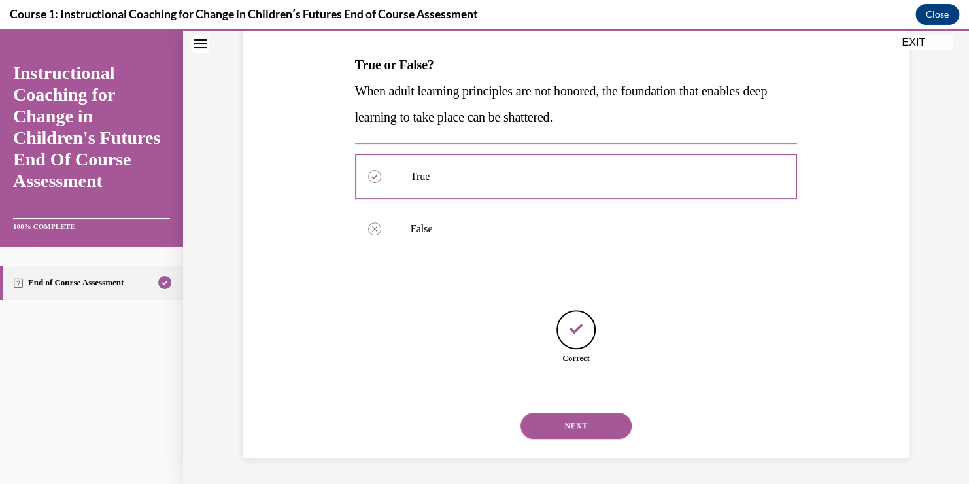
click at [574, 430] on button "NEXT" at bounding box center [576, 426] width 111 height 26
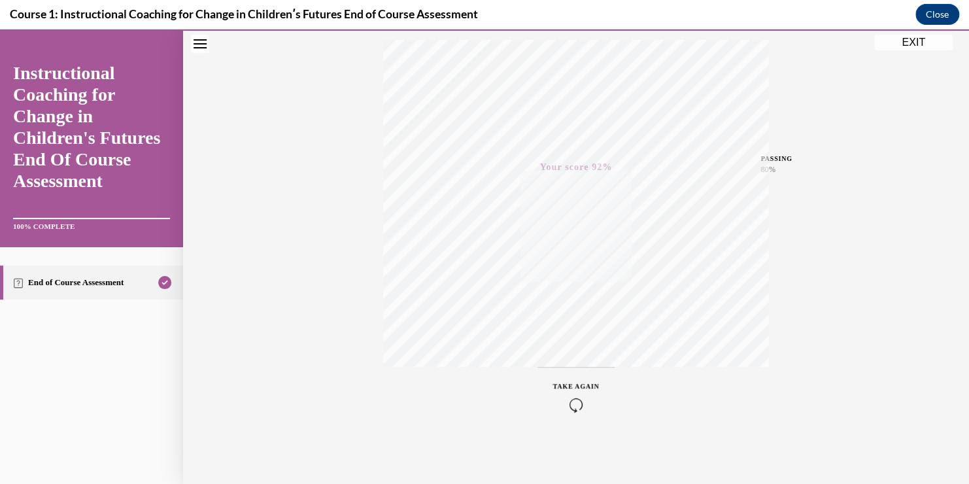
scroll to position [0, 0]
